Goal: Task Accomplishment & Management: Use online tool/utility

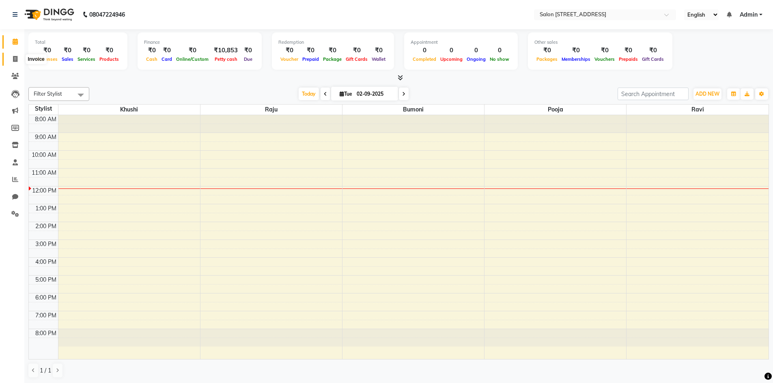
drag, startPoint x: 12, startPoint y: 58, endPoint x: 17, endPoint y: 56, distance: 5.4
click at [12, 58] on span at bounding box center [15, 59] width 14 height 9
select select "service"
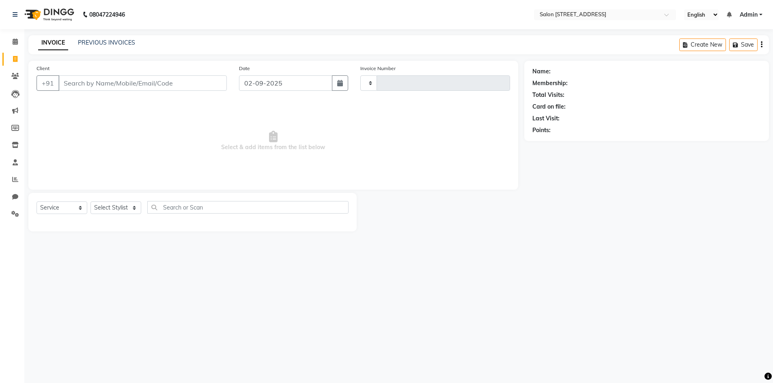
type input "0753"
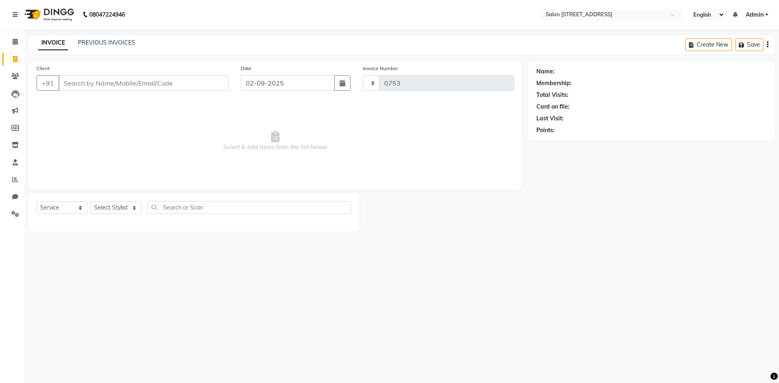
select select "7707"
select select "P"
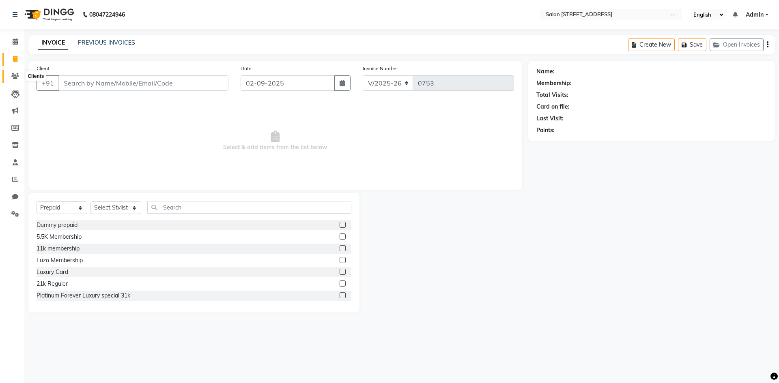
click at [17, 77] on icon at bounding box center [15, 76] width 8 height 6
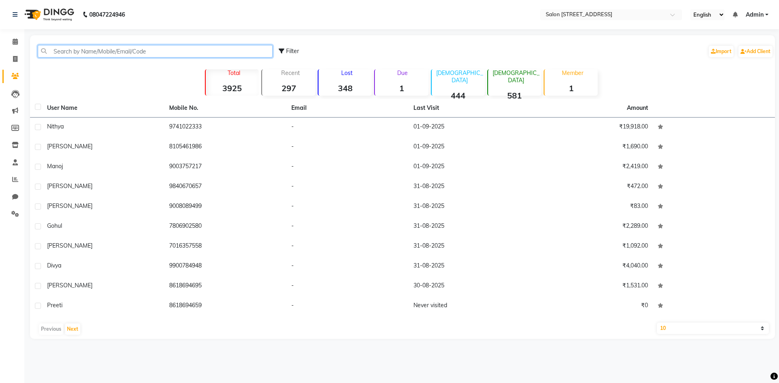
click at [121, 52] on input "text" at bounding box center [155, 51] width 235 height 13
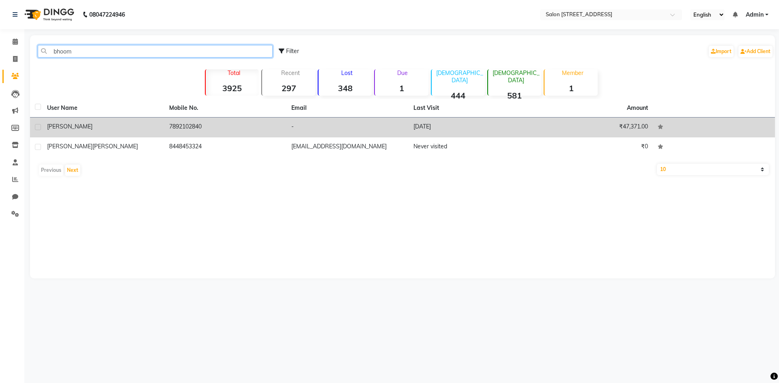
type input "bhoom"
click at [383, 127] on td "-" at bounding box center [347, 128] width 122 height 20
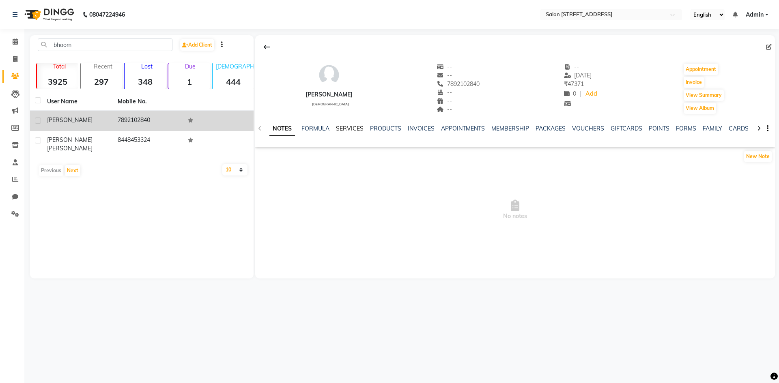
click at [349, 132] on link "SERVICES" at bounding box center [350, 128] width 28 height 7
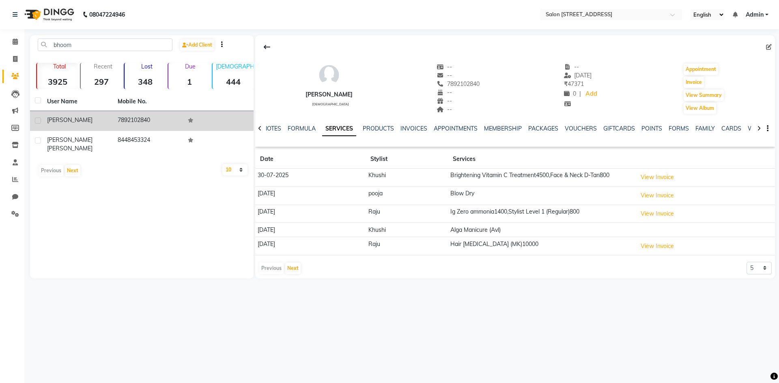
click at [604, 354] on div "08047224946 Select Location × Salon [GEOGRAPHIC_DATA] Layout English ENGLISH Es…" at bounding box center [389, 191] width 779 height 383
click at [14, 59] on icon at bounding box center [15, 59] width 4 height 6
select select "7707"
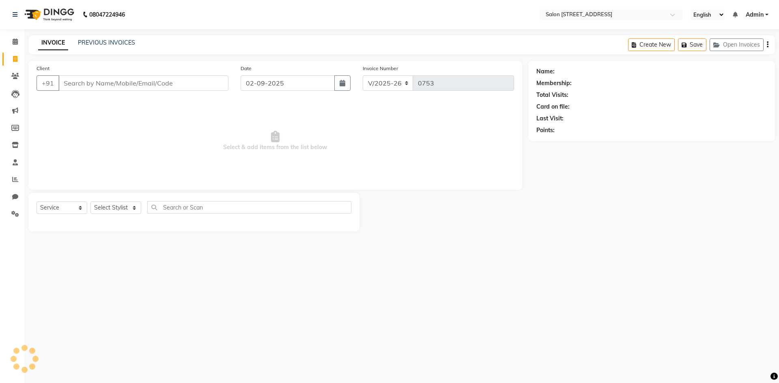
select select "P"
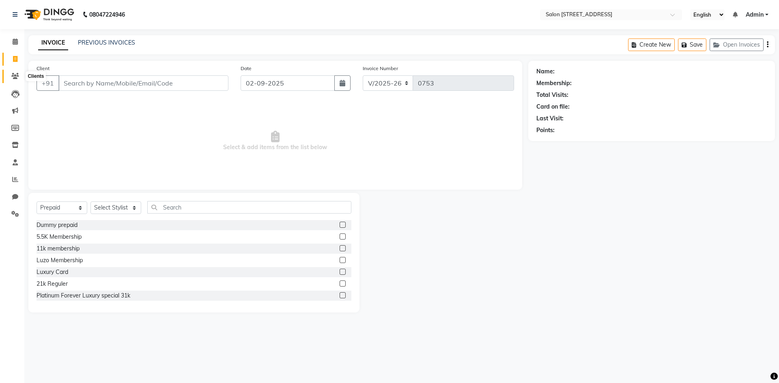
click at [15, 74] on icon at bounding box center [15, 76] width 8 height 6
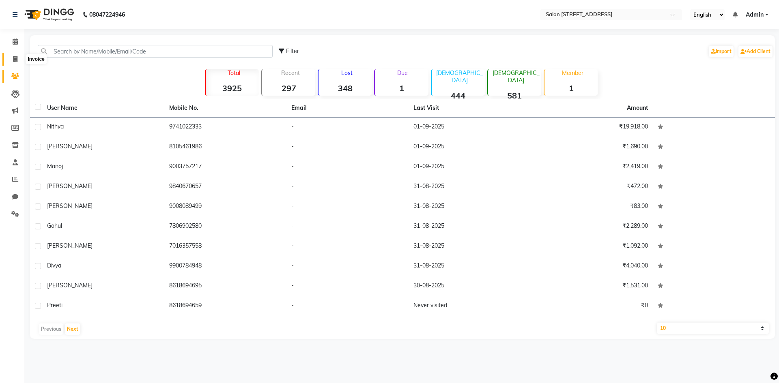
click at [15, 56] on icon at bounding box center [15, 59] width 4 height 6
select select "service"
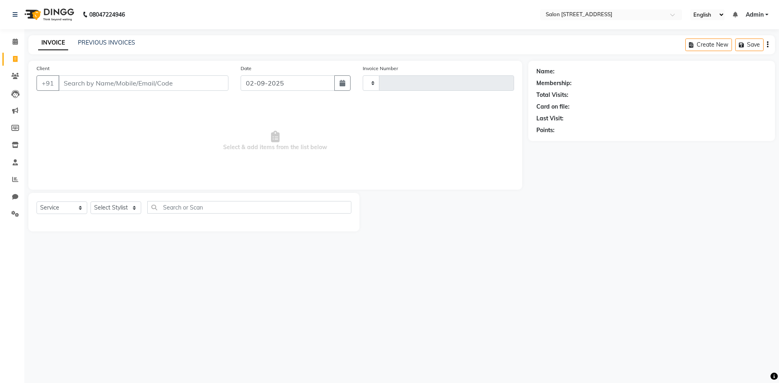
type input "0753"
select select "7707"
select select "P"
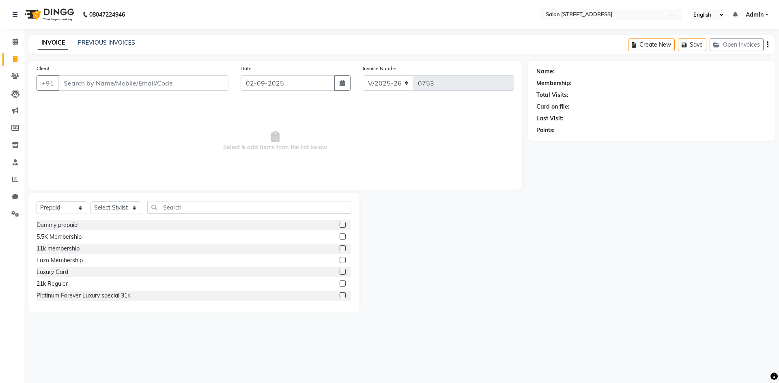
click at [421, 273] on div at bounding box center [443, 253] width 169 height 120
click at [100, 42] on link "PREVIOUS INVOICES" at bounding box center [106, 42] width 57 height 7
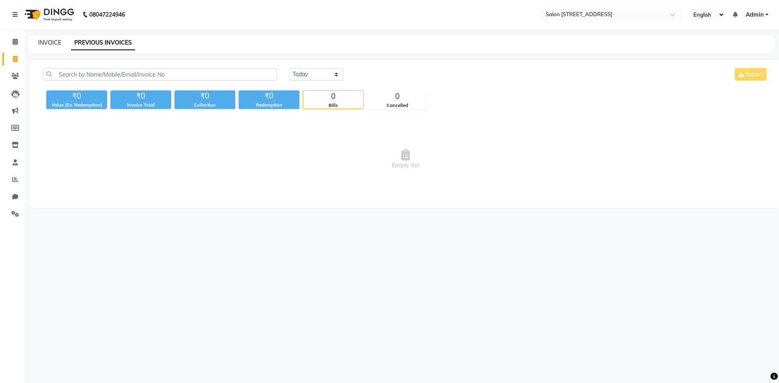
click at [46, 43] on link "INVOICE" at bounding box center [49, 42] width 23 height 7
select select "service"
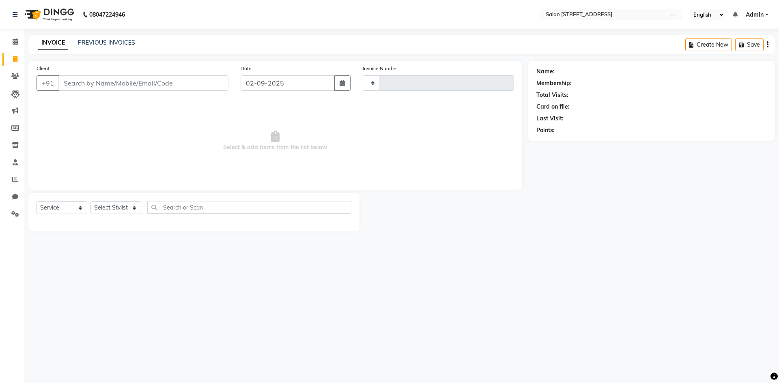
type input "0753"
select select "7707"
select select "P"
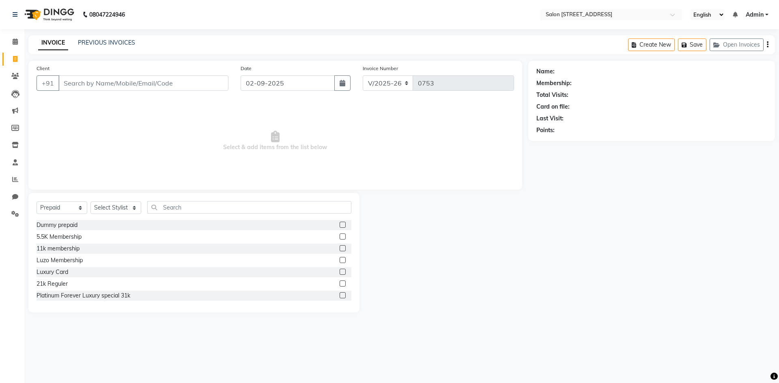
click at [576, 236] on div "Name: Membership: Total Visits: Card on file: Last Visit: Points:" at bounding box center [654, 187] width 253 height 252
click at [94, 44] on link "PREVIOUS INVOICES" at bounding box center [106, 42] width 57 height 7
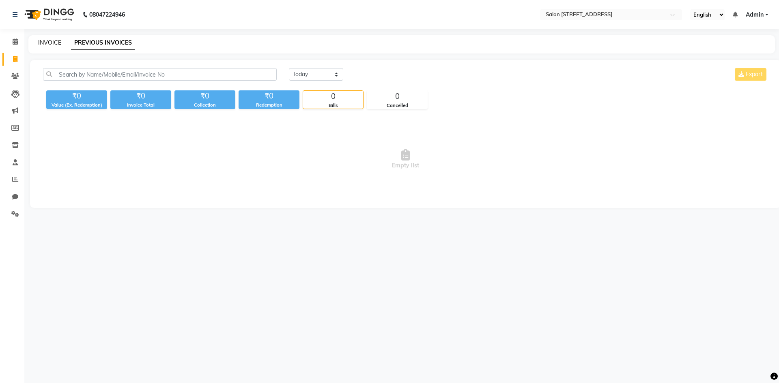
click at [57, 44] on link "INVOICE" at bounding box center [49, 42] width 23 height 7
select select "service"
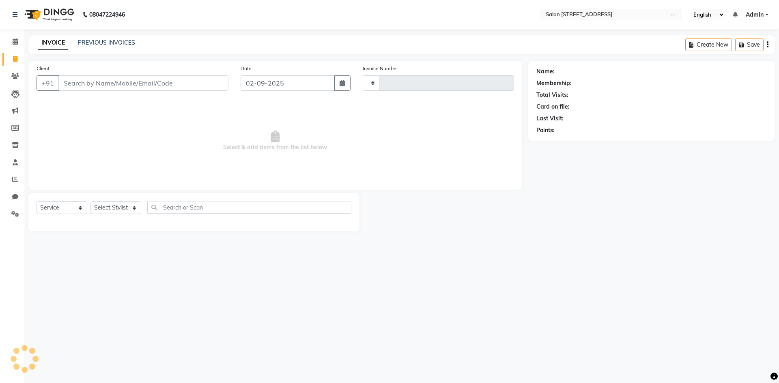
type input "0753"
select select "7707"
select select "P"
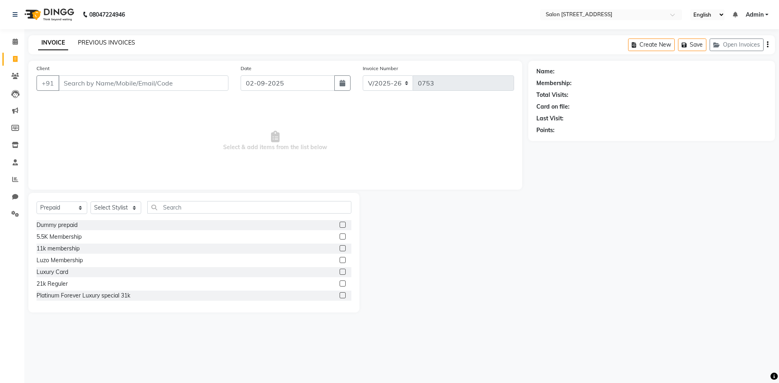
click at [113, 41] on link "PREVIOUS INVOICES" at bounding box center [106, 42] width 57 height 7
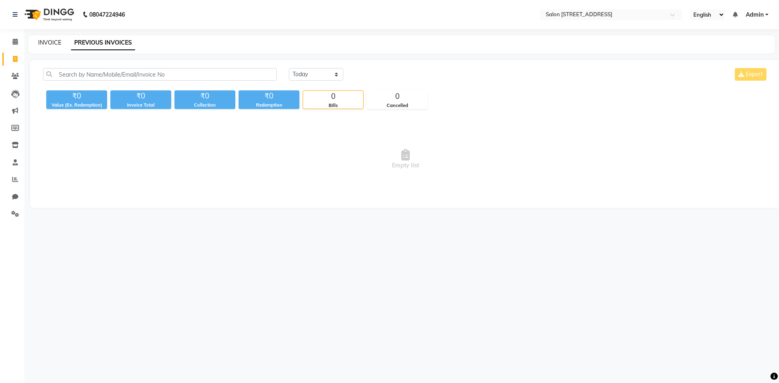
click at [54, 40] on link "INVOICE" at bounding box center [49, 42] width 23 height 7
select select "service"
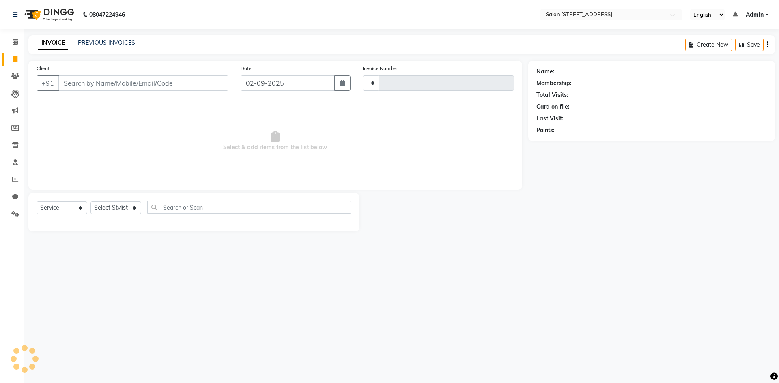
type input "0753"
select select "7707"
select select "P"
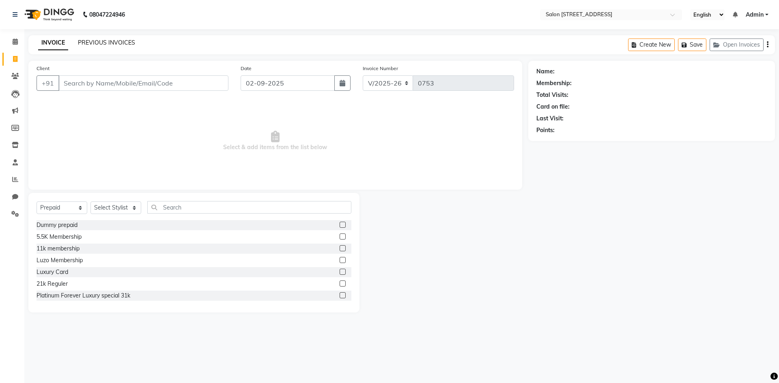
click at [121, 42] on link "PREVIOUS INVOICES" at bounding box center [106, 42] width 57 height 7
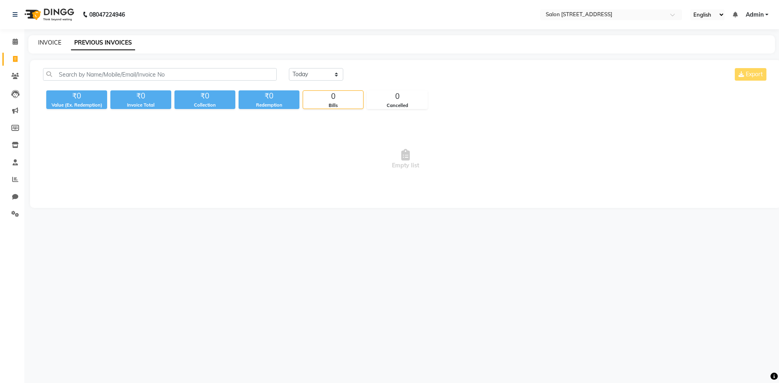
click at [56, 43] on link "INVOICE" at bounding box center [49, 42] width 23 height 7
select select "7707"
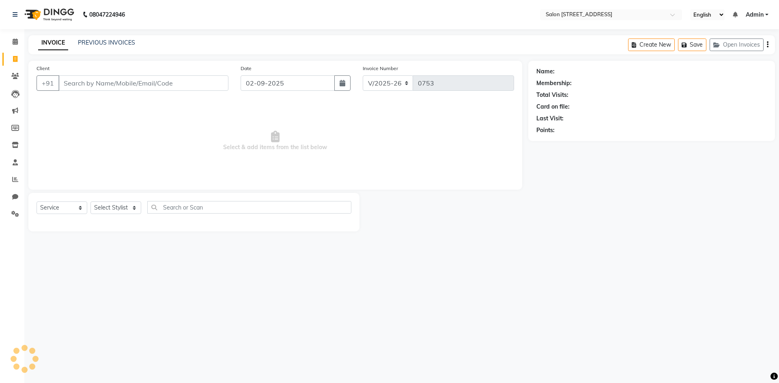
select select "P"
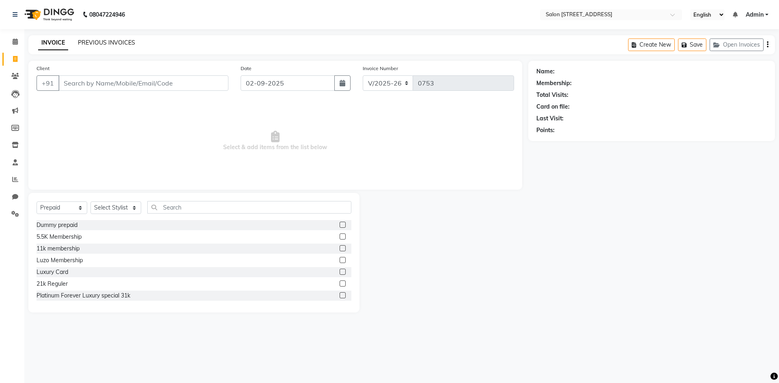
click at [96, 41] on link "PREVIOUS INVOICES" at bounding box center [106, 42] width 57 height 7
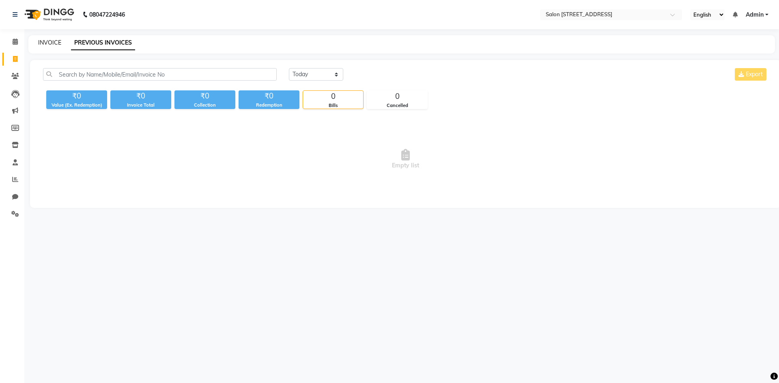
click at [59, 43] on link "INVOICE" at bounding box center [49, 42] width 23 height 7
select select "7707"
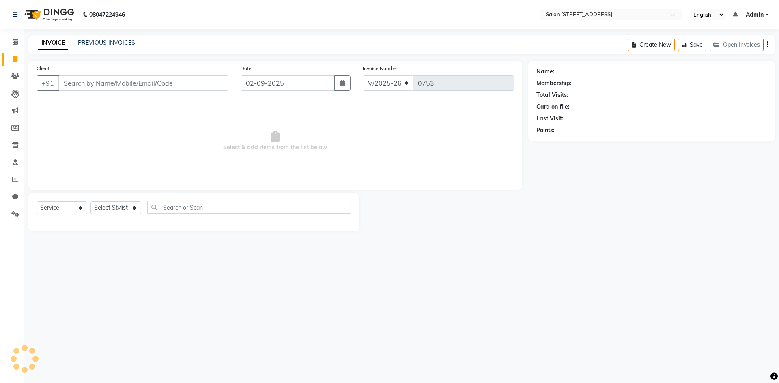
select select "P"
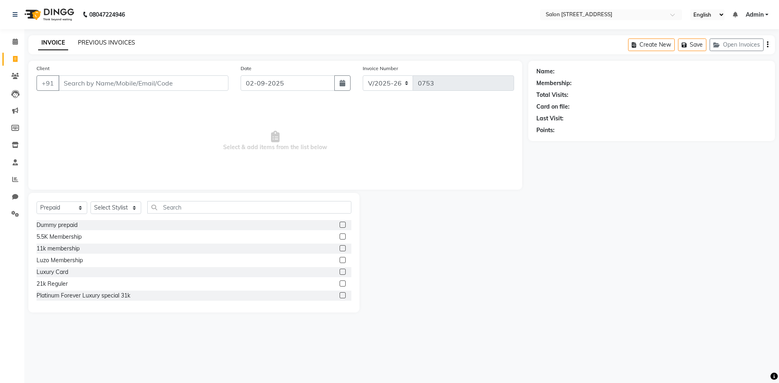
click at [120, 42] on link "PREVIOUS INVOICES" at bounding box center [106, 42] width 57 height 7
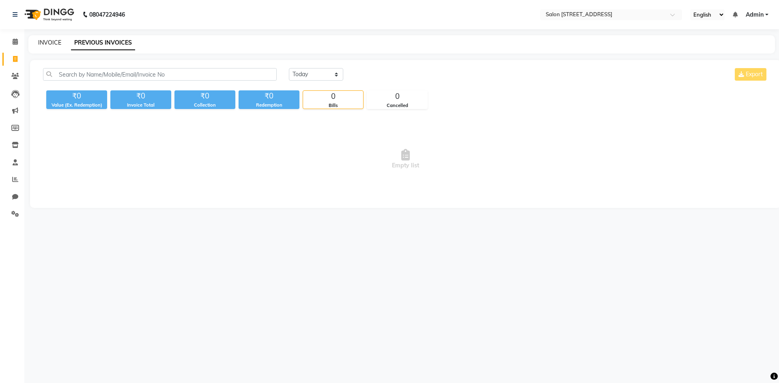
click at [50, 43] on link "INVOICE" at bounding box center [49, 42] width 23 height 7
select select "7707"
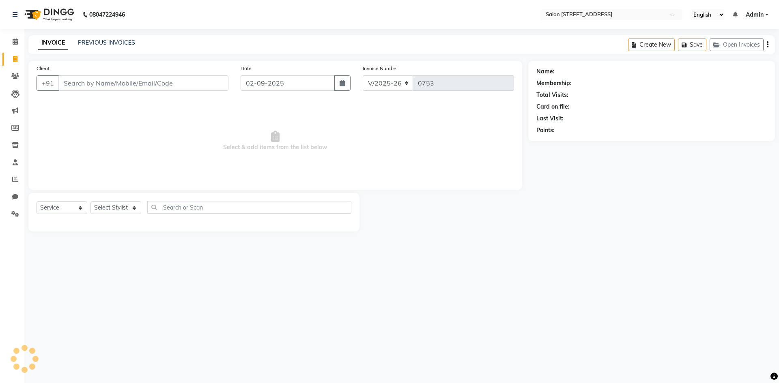
select select "P"
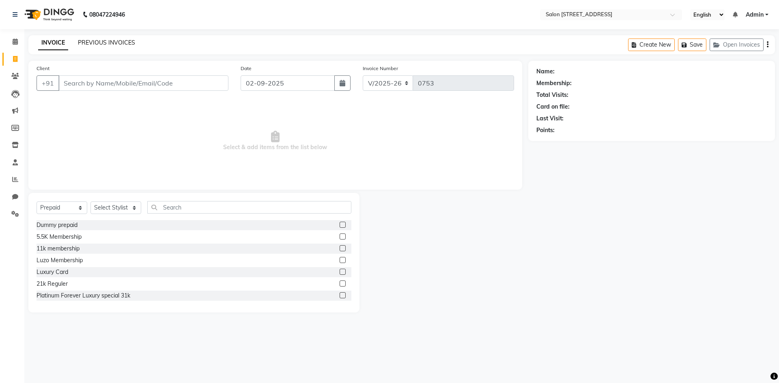
click at [106, 42] on link "PREVIOUS INVOICES" at bounding box center [106, 42] width 57 height 7
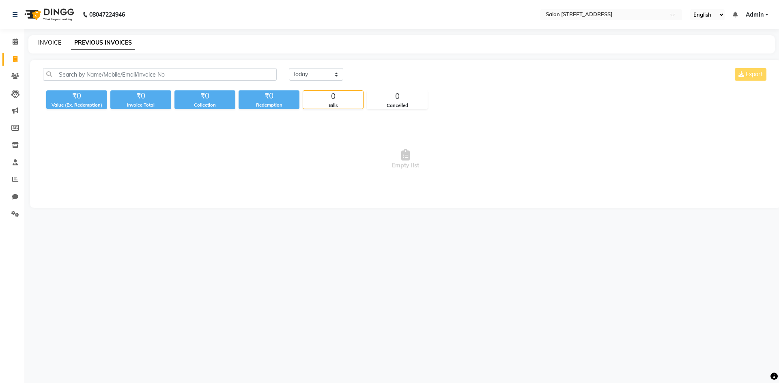
click at [58, 42] on link "INVOICE" at bounding box center [49, 42] width 23 height 7
select select "service"
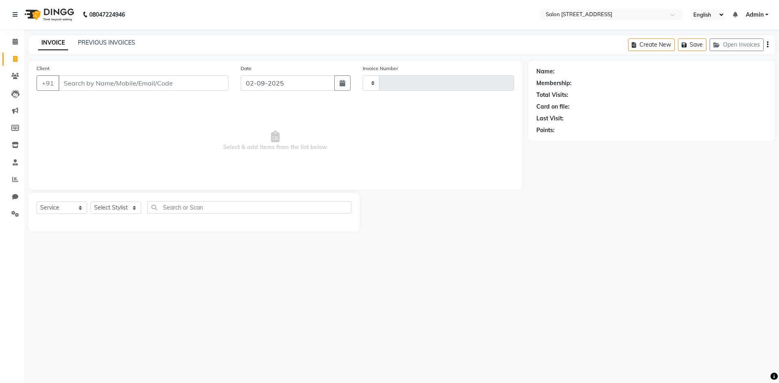
type input "0753"
select select "7707"
select select "P"
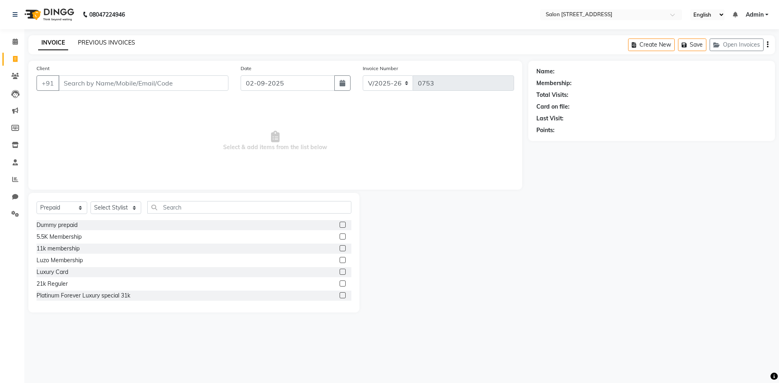
click at [101, 42] on link "PREVIOUS INVOICES" at bounding box center [106, 42] width 57 height 7
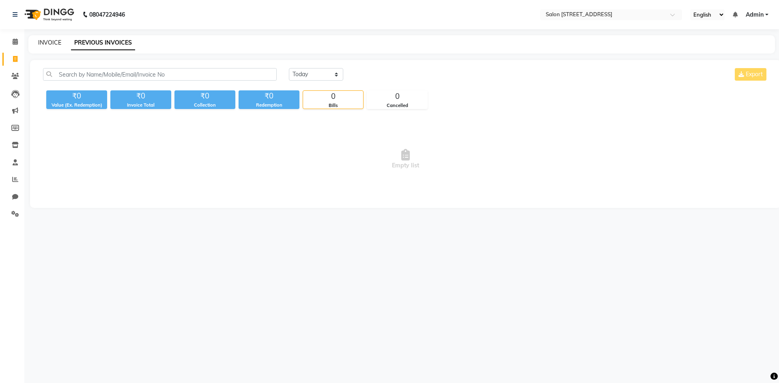
click at [49, 43] on link "INVOICE" at bounding box center [49, 42] width 23 height 7
select select "service"
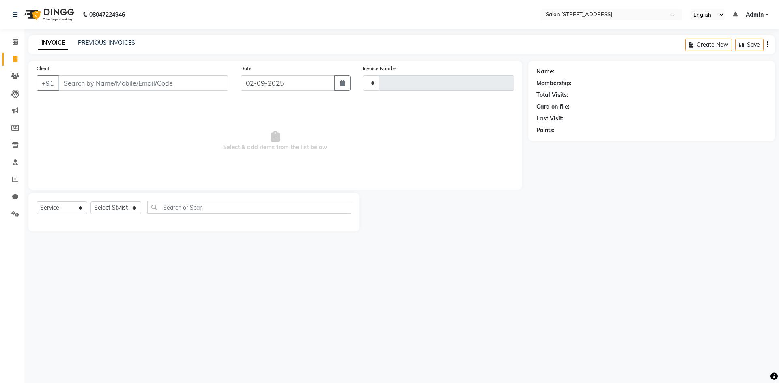
type input "0753"
select select "7707"
select select "P"
